Goal: Transaction & Acquisition: Obtain resource

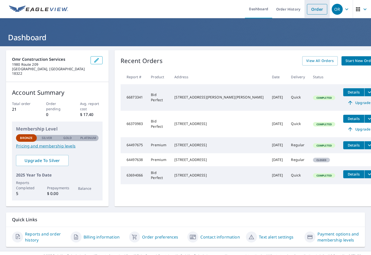
click at [315, 12] on link "Order" at bounding box center [317, 9] width 20 height 11
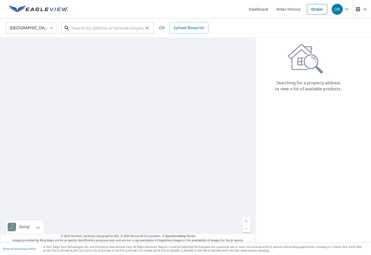
click at [98, 31] on input "text" at bounding box center [107, 28] width 71 height 14
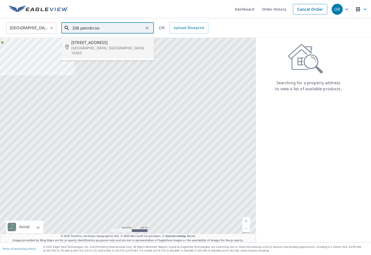
click at [91, 48] on p "[GEOGRAPHIC_DATA], [GEOGRAPHIC_DATA] 18360" at bounding box center [110, 51] width 79 height 10
type input "[STREET_ADDRESS]"
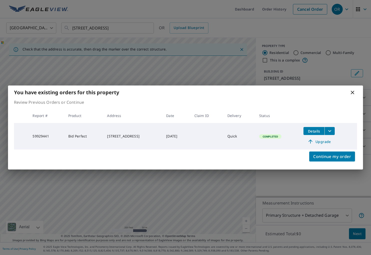
click at [353, 92] on icon at bounding box center [352, 93] width 6 height 6
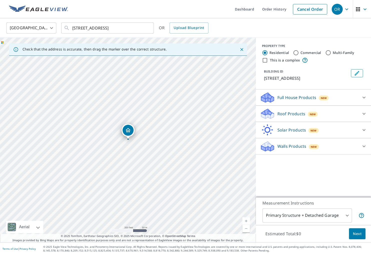
click at [293, 94] on div "Full House Products New" at bounding box center [309, 98] width 98 height 12
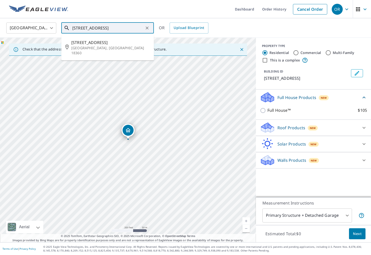
click at [130, 29] on input "[STREET_ADDRESS]" at bounding box center [107, 28] width 71 height 14
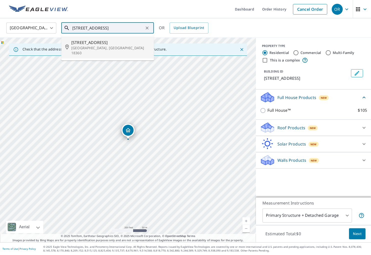
click at [125, 40] on span "[STREET_ADDRESS]" at bounding box center [110, 43] width 79 height 6
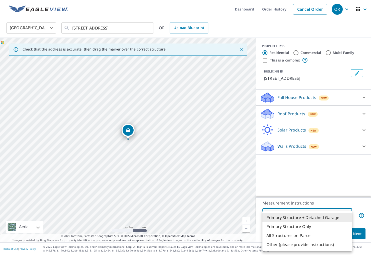
click at [316, 220] on body "OR OR Dashboard Order History Cancel Order OR [GEOGRAPHIC_DATA] [GEOGRAPHIC_DAT…" at bounding box center [185, 127] width 371 height 255
drag, startPoint x: 309, startPoint y: 230, endPoint x: 298, endPoint y: 144, distance: 86.3
click at [309, 229] on li "Primary Structure Only" at bounding box center [307, 226] width 90 height 9
type input "2"
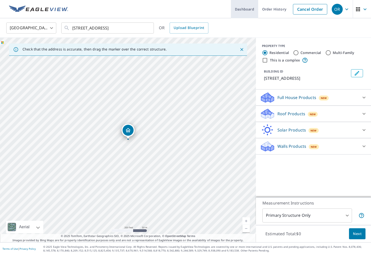
click at [270, 12] on link "Order History" at bounding box center [274, 9] width 32 height 18
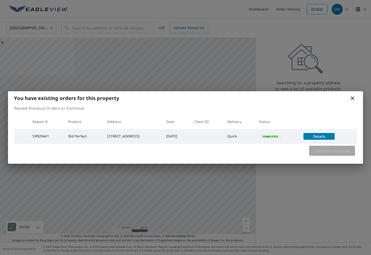
click at [322, 153] on span "Continue my order" at bounding box center [332, 150] width 38 height 7
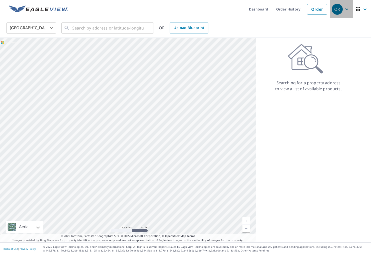
click at [336, 11] on div "OR" at bounding box center [337, 9] width 11 height 11
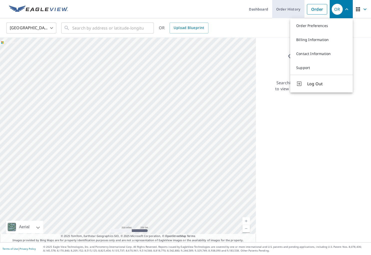
click at [283, 8] on link "Order History" at bounding box center [288, 9] width 32 height 18
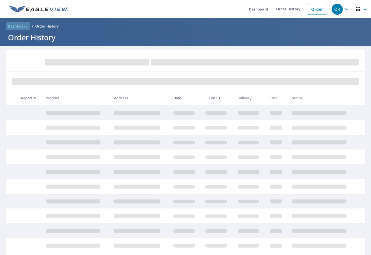
click at [22, 27] on span "Dashboard" at bounding box center [18, 26] width 20 height 5
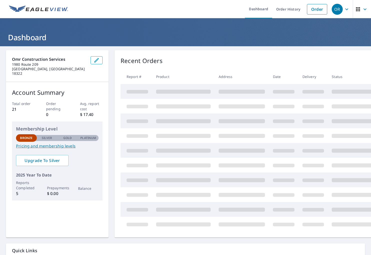
scroll to position [0, 0]
click at [315, 9] on link "Order" at bounding box center [317, 9] width 20 height 11
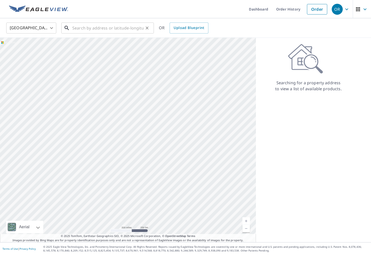
click at [107, 31] on input "text" at bounding box center [107, 28] width 71 height 14
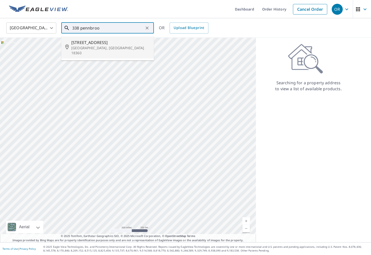
click at [107, 42] on span "[STREET_ADDRESS]" at bounding box center [110, 43] width 79 height 6
type input "[STREET_ADDRESS]"
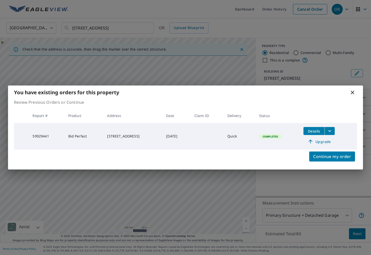
click at [318, 130] on span "Details" at bounding box center [313, 131] width 15 height 5
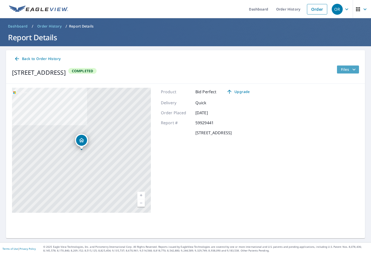
click at [357, 72] on button "Files" at bounding box center [348, 70] width 22 height 8
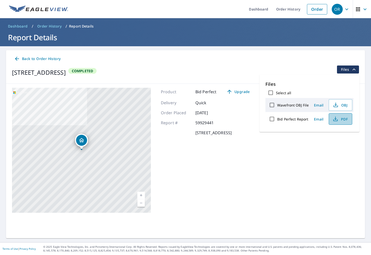
click at [343, 121] on span "PDF" at bounding box center [340, 119] width 16 height 6
